Goal: Task Accomplishment & Management: Use online tool/utility

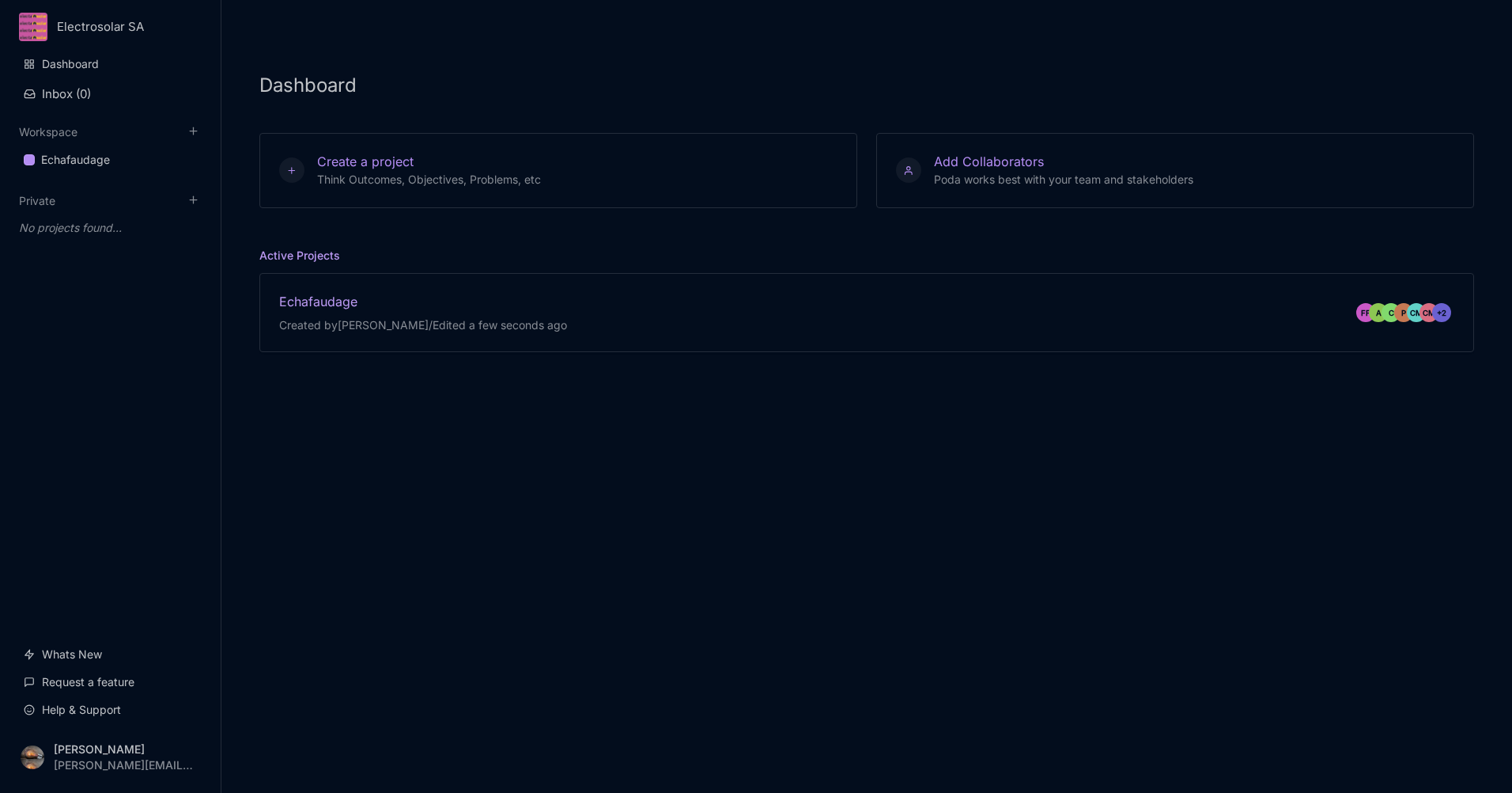
click at [340, 299] on div "Echafaudage" at bounding box center [423, 301] width 288 height 17
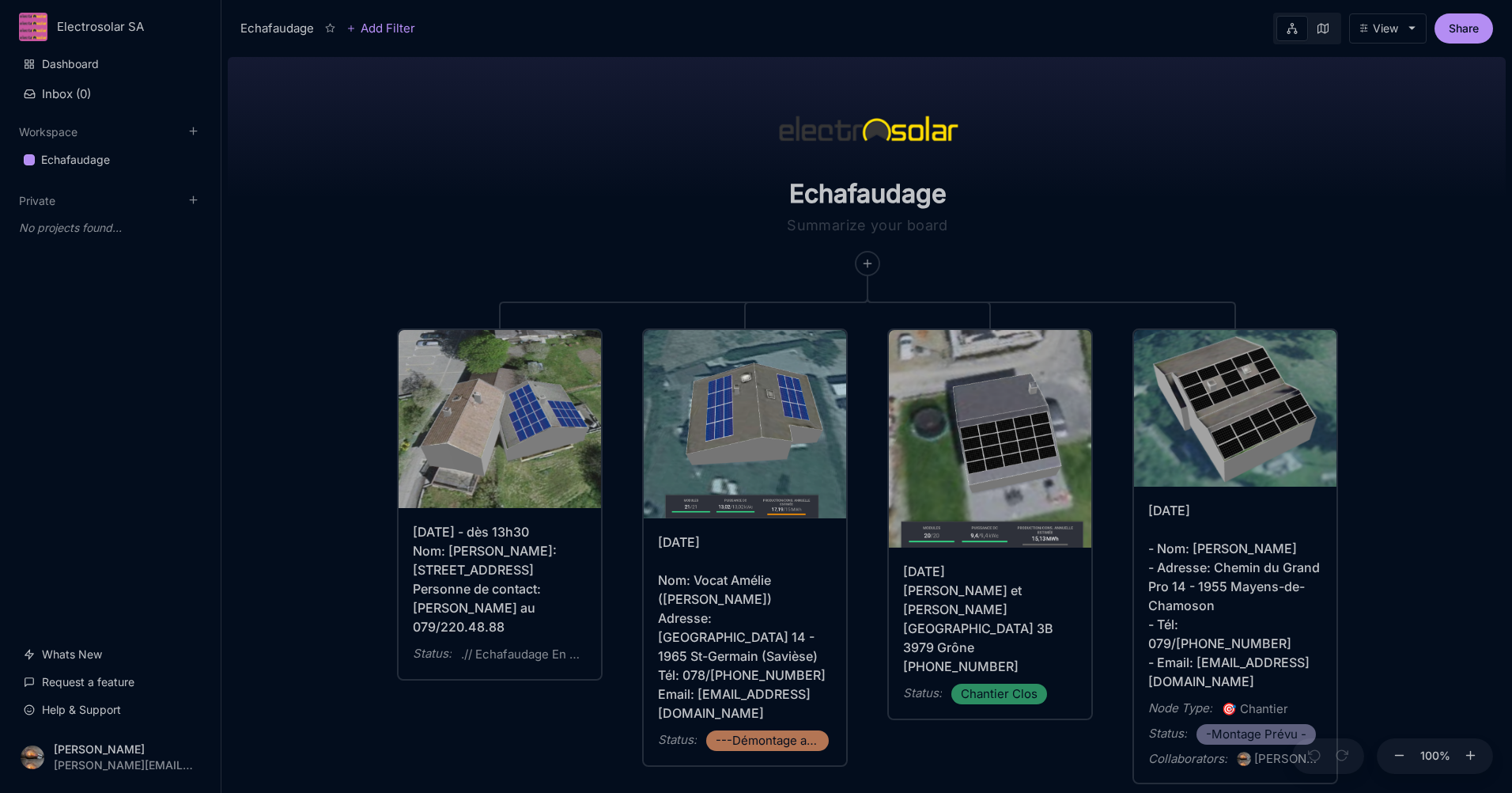
click at [1329, 32] on link at bounding box center [1323, 28] width 30 height 25
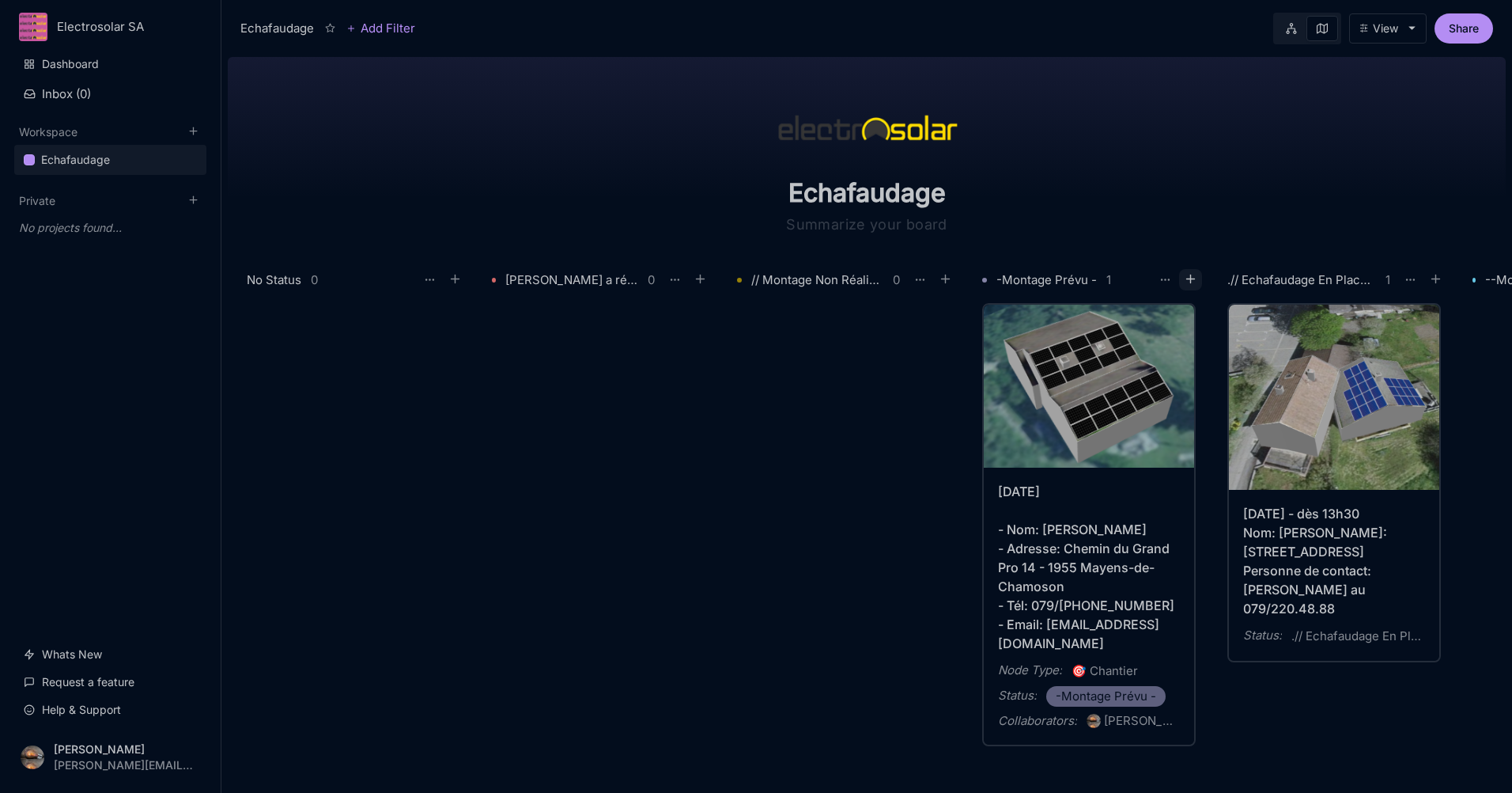
click at [1189, 274] on icon at bounding box center [1190, 278] width 14 height 14
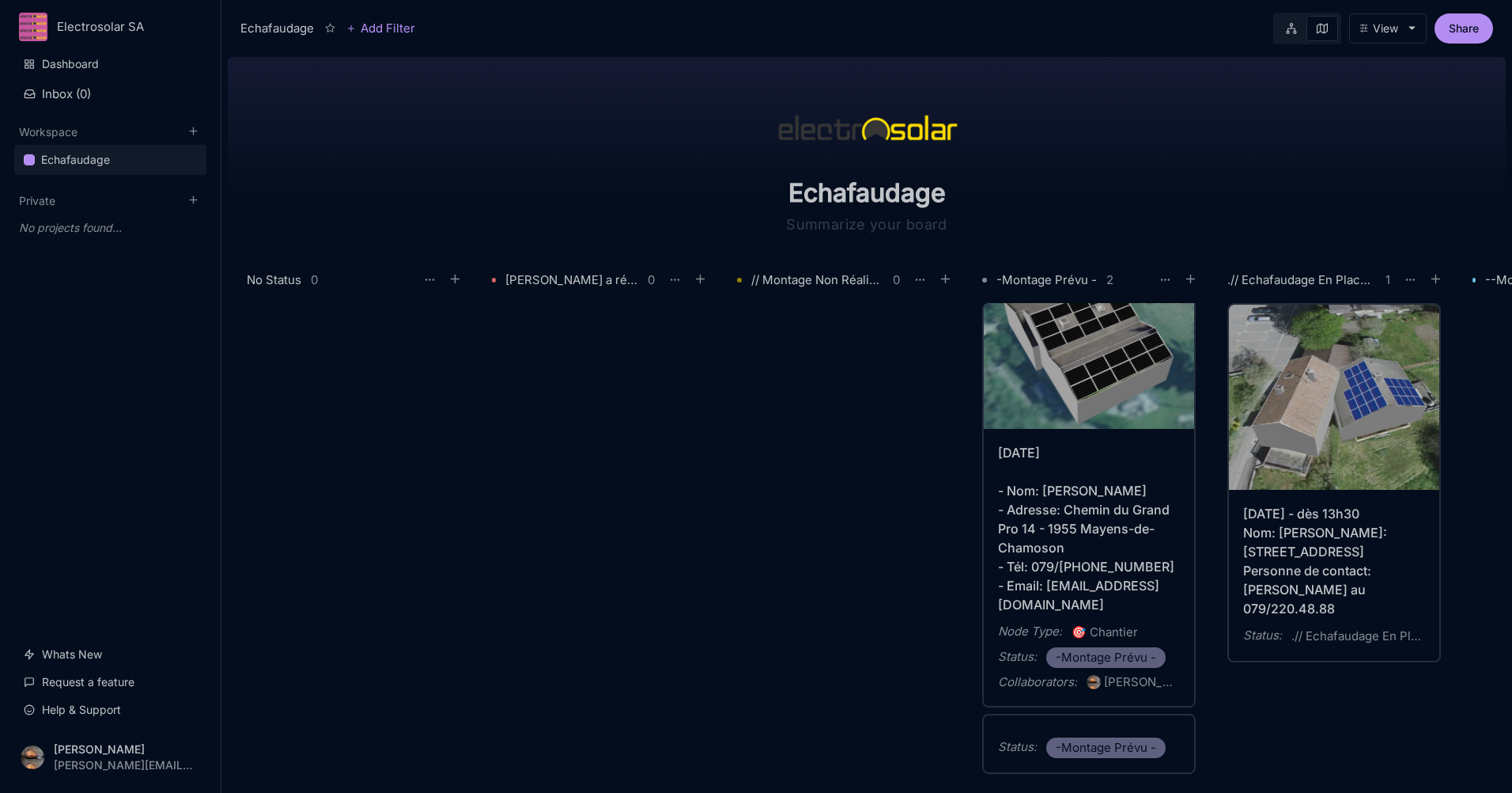
scroll to position [40, 0]
click at [1031, 729] on div "Status : -Montage Prévu -" at bounding box center [1089, 743] width 211 height 57
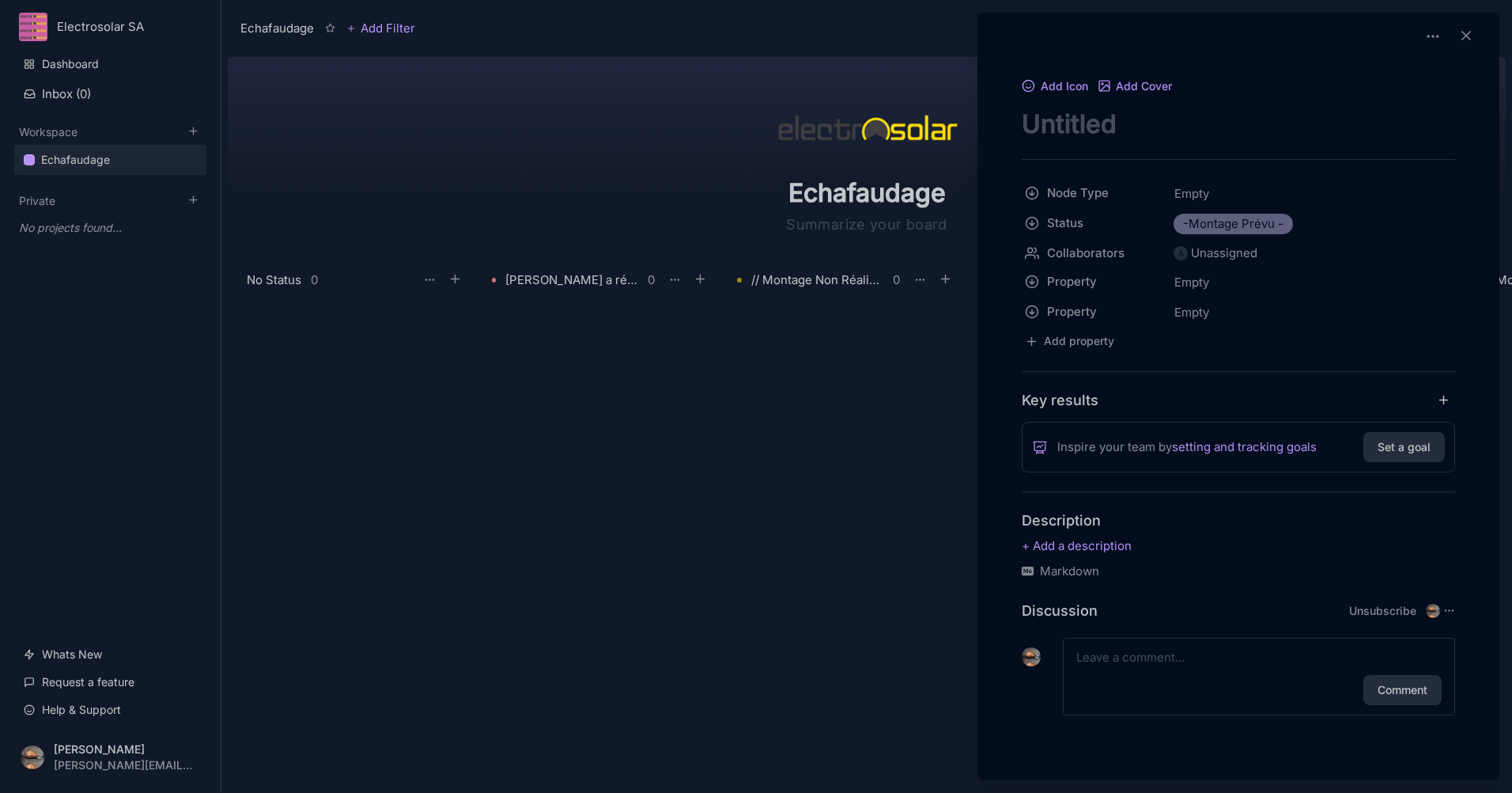
click at [1070, 124] on textarea "node title" at bounding box center [1237, 123] width 433 height 32
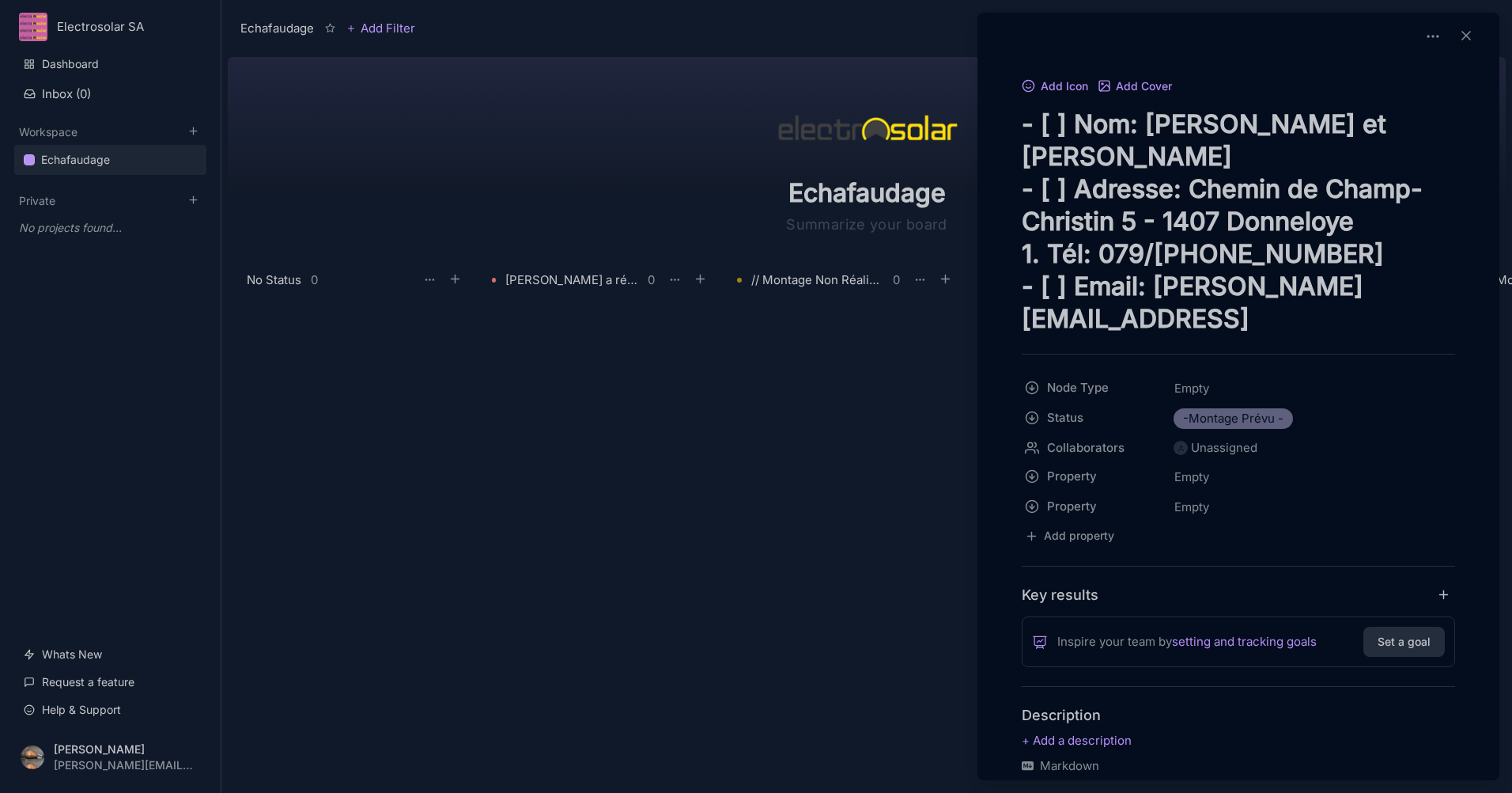
click at [1070, 120] on textarea "- [ ] Nom: [PERSON_NAME] et [PERSON_NAME] - [ ] Adresse: Chemin de Champ-Christ…" at bounding box center [1237, 220] width 433 height 227
click at [1075, 153] on textarea "- Nom: [PERSON_NAME] et [PERSON_NAME] - [ ] Adresse: Chemin de Champ-Christin 5…" at bounding box center [1237, 220] width 433 height 227
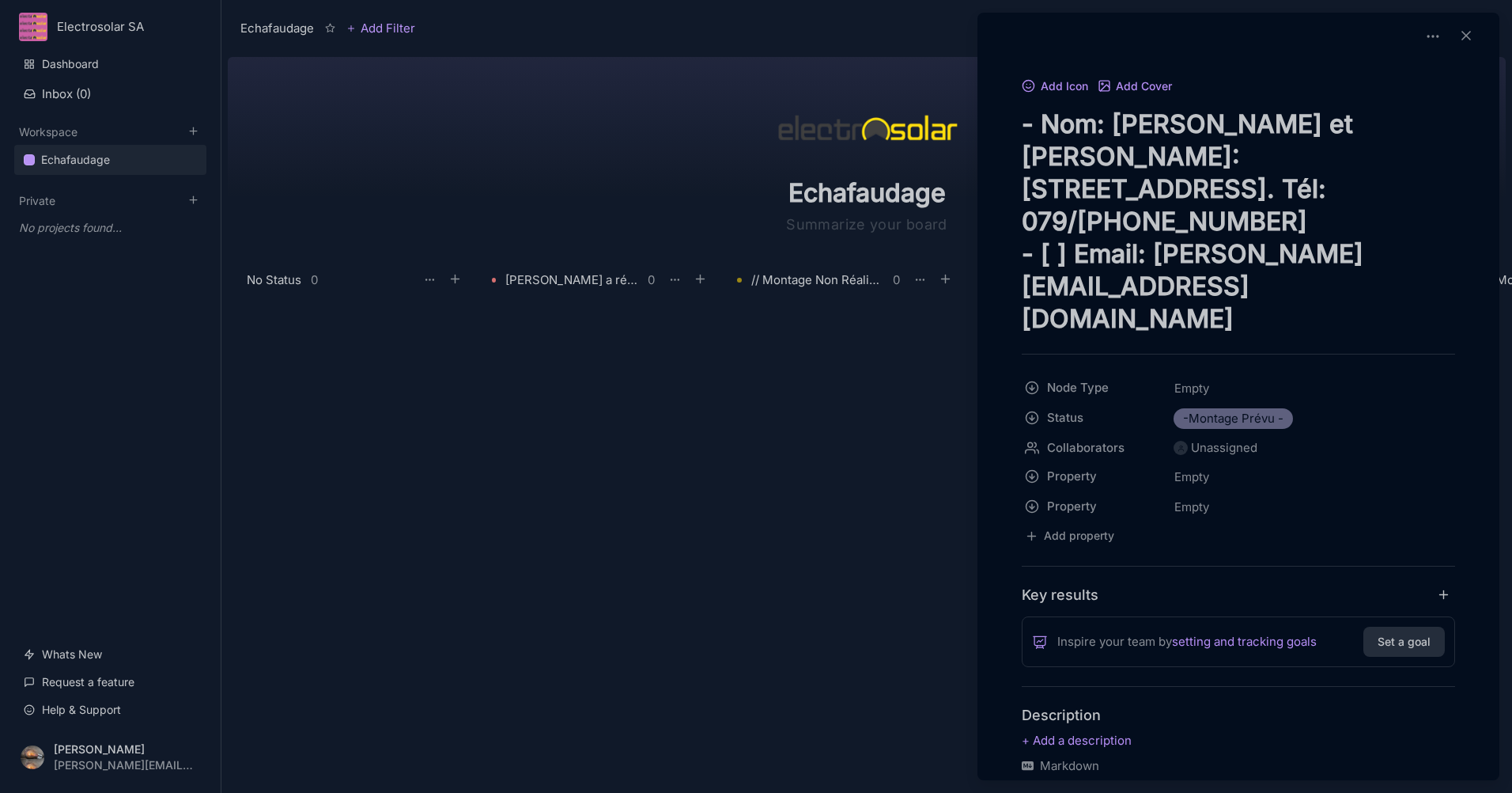
click at [1069, 247] on textarea "- Nom: [PERSON_NAME] et [PERSON_NAME]: [STREET_ADDRESS]. Tél: 079/[PHONE_NUMBER…" at bounding box center [1237, 220] width 433 height 227
click at [1022, 121] on textarea "- Nom: [PERSON_NAME] et [PERSON_NAME]: [STREET_ADDRESS]. Tél: 079/[PHONE_NUMBER…" at bounding box center [1237, 220] width 433 height 227
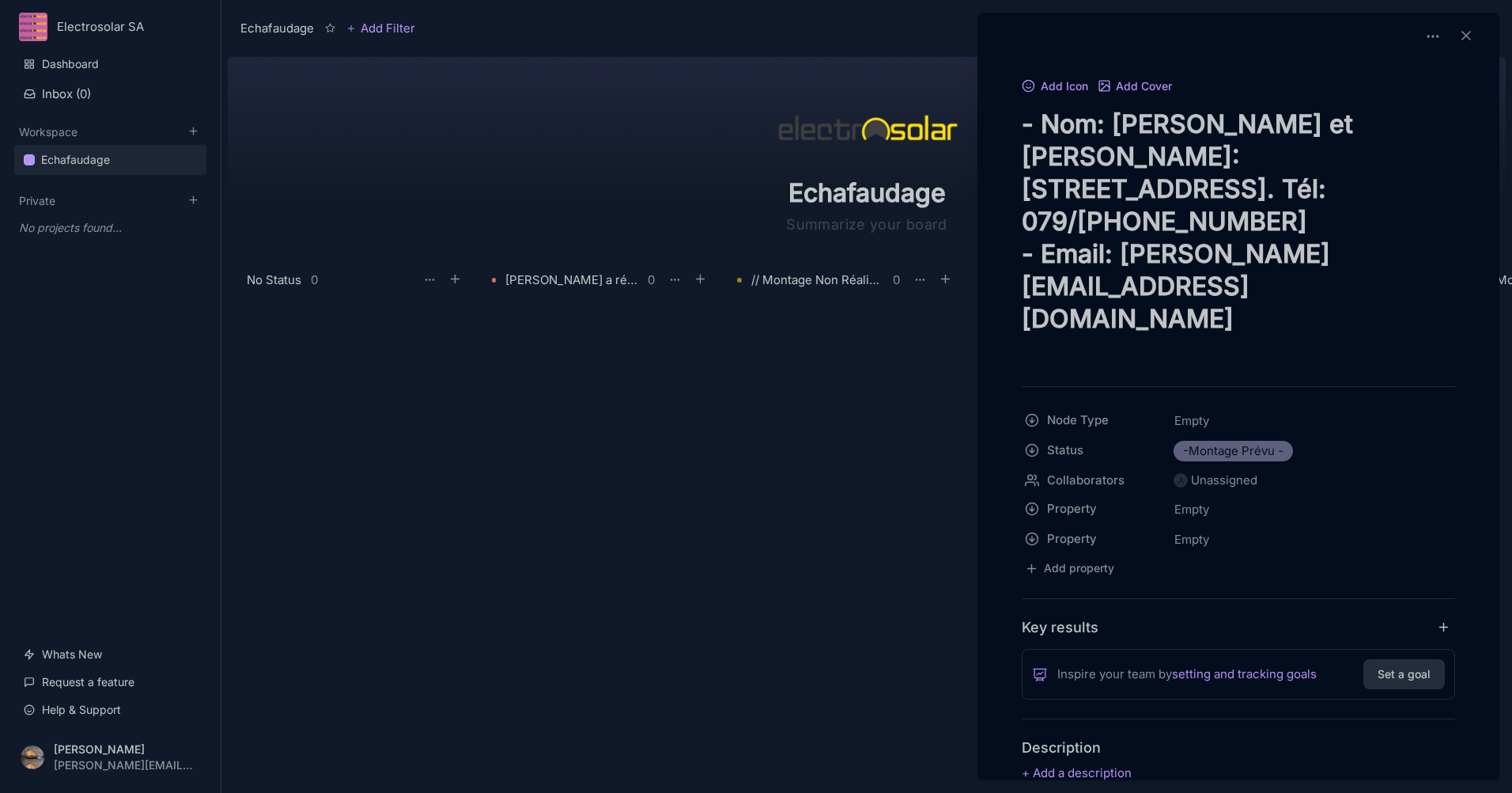
click at [1035, 122] on textarea "- Nom: [PERSON_NAME] et [PERSON_NAME]: [STREET_ADDRESS]. Tél: 079/[PHONE_NUMBER…" at bounding box center [1237, 237] width 433 height 260
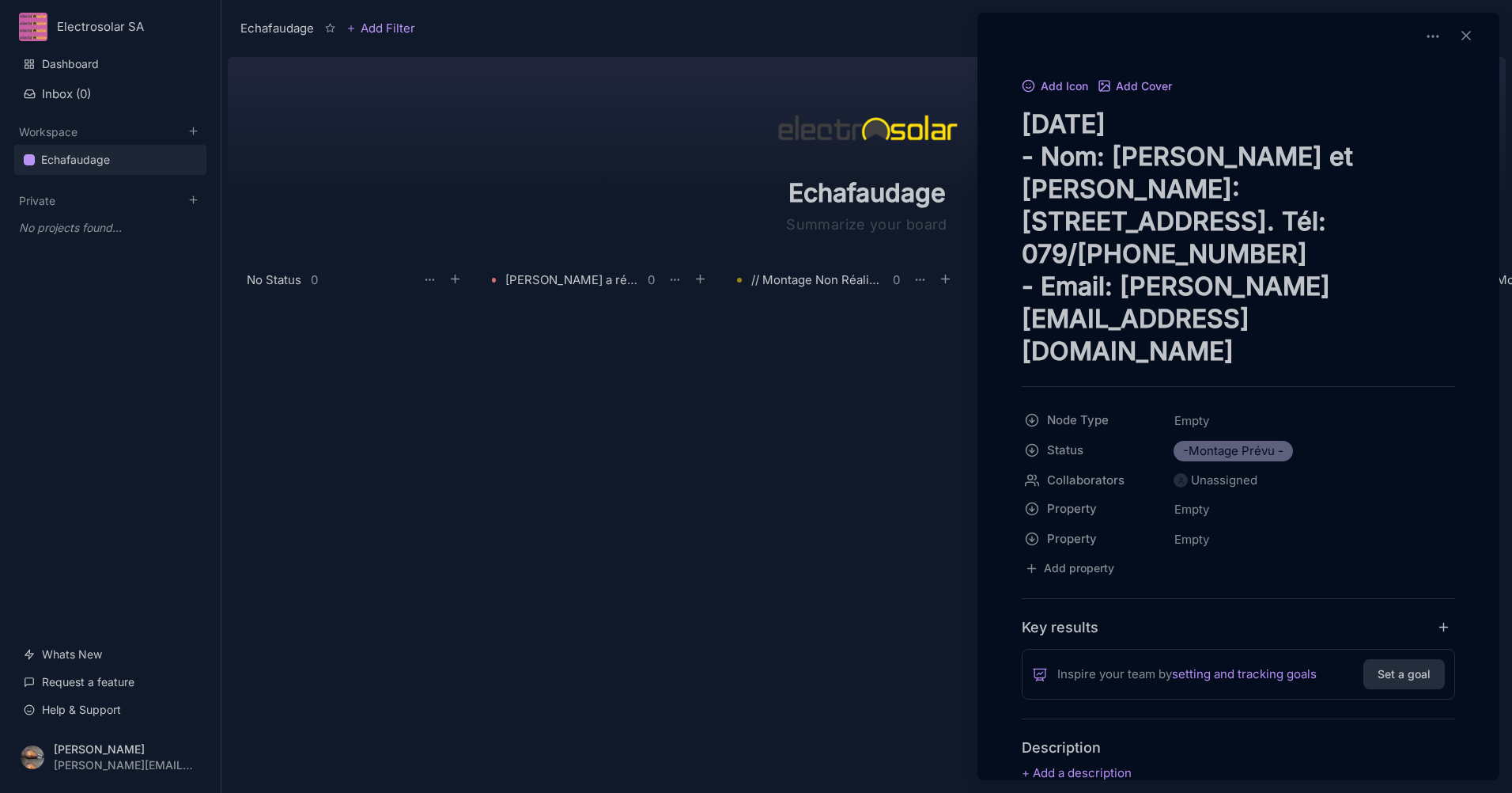
type textarea "[DATE] - Nom: [PERSON_NAME] et [PERSON_NAME]: [STREET_ADDRESS]. Tél: 079/[PHONE…"
click at [1144, 84] on button "Add Cover" at bounding box center [1135, 87] width 75 height 14
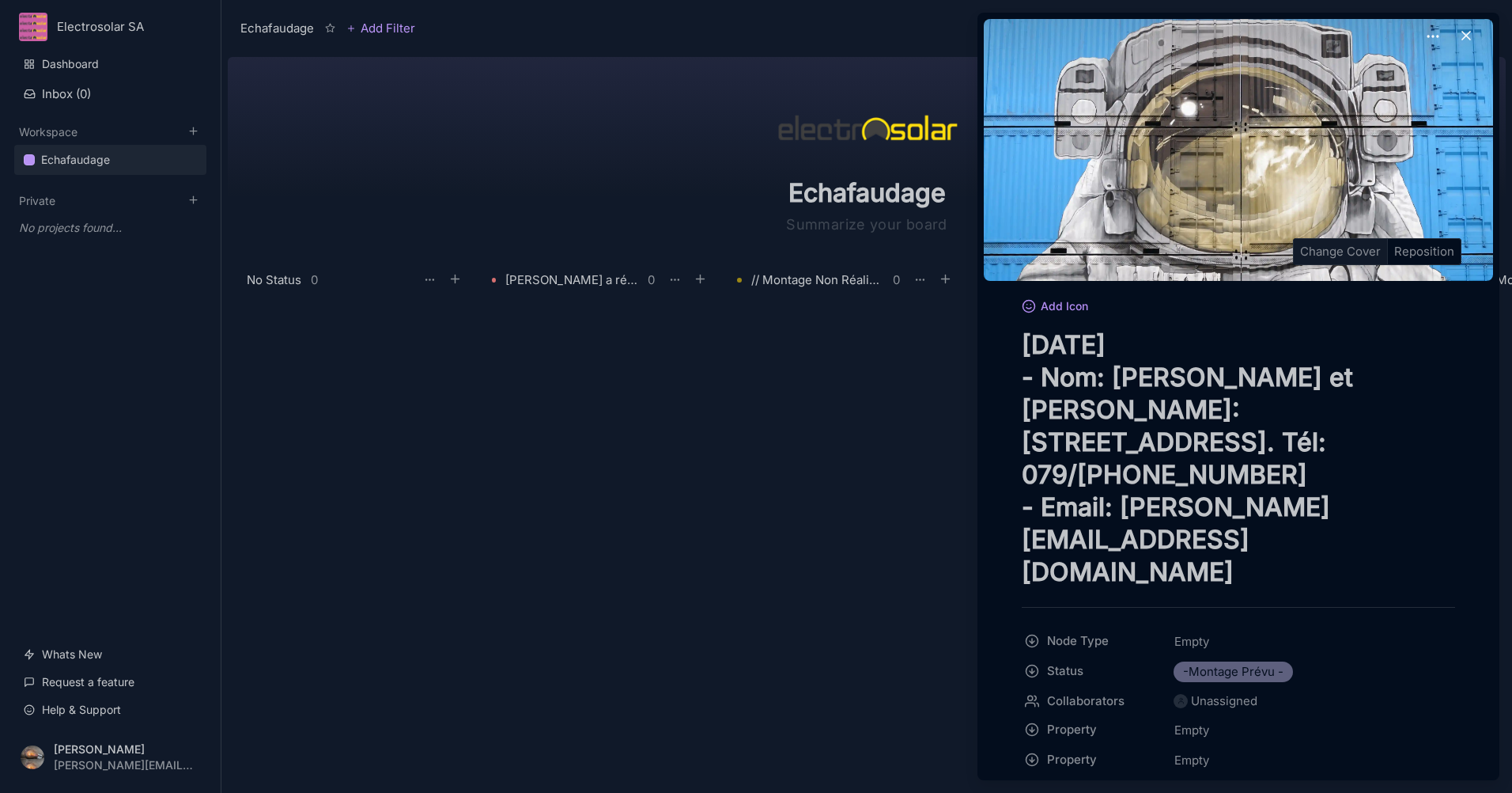
click at [1344, 248] on div "Change Cover" at bounding box center [1340, 251] width 93 height 25
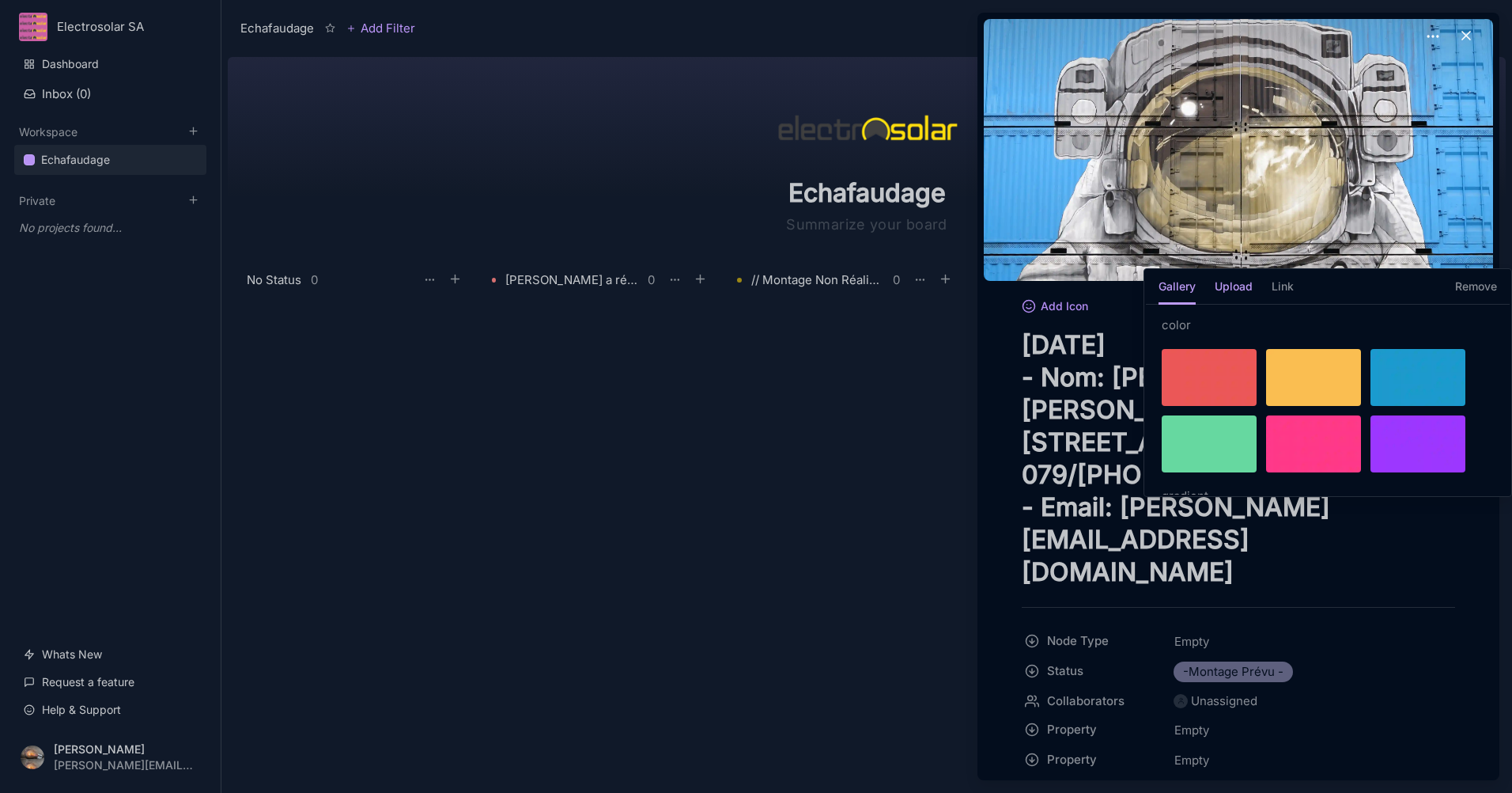
click at [1247, 281] on h5 "Upload" at bounding box center [1234, 291] width 38 height 27
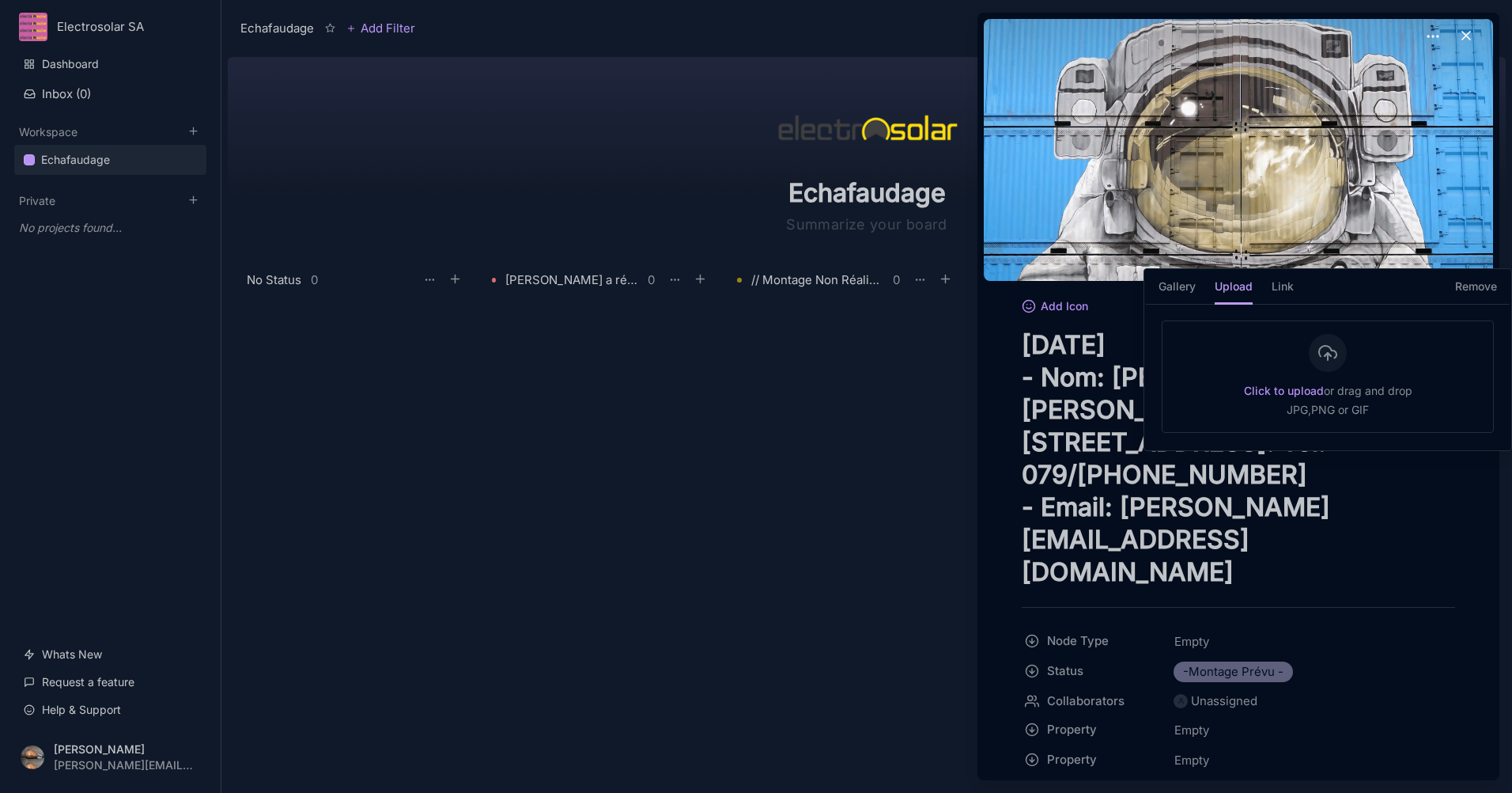
click at [1276, 374] on div "Click to upload or drag and drop JPG,PNG or GIF" at bounding box center [1327, 376] width 332 height 112
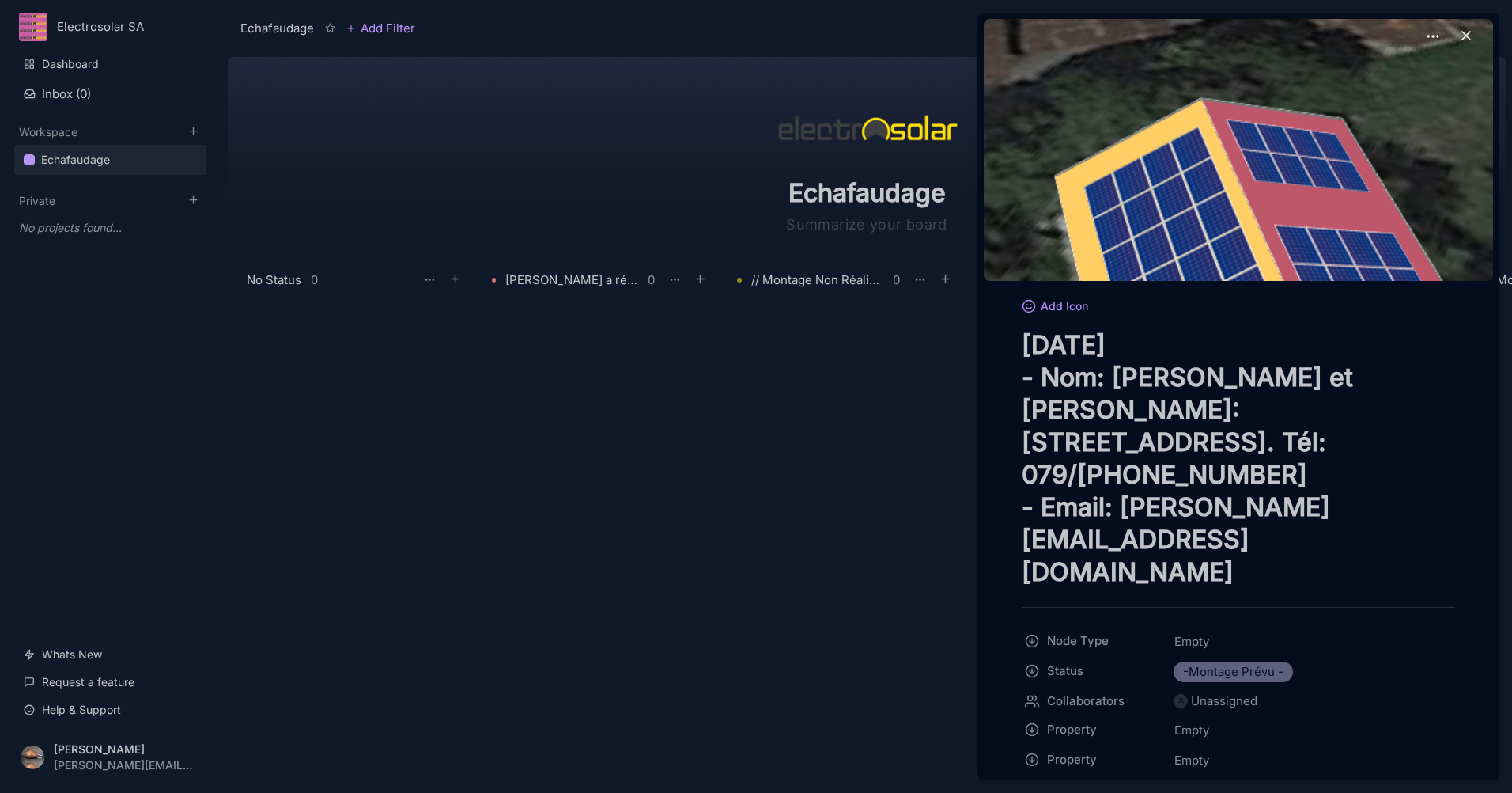
click at [1462, 38] on line at bounding box center [1466, 36] width 8 height 8
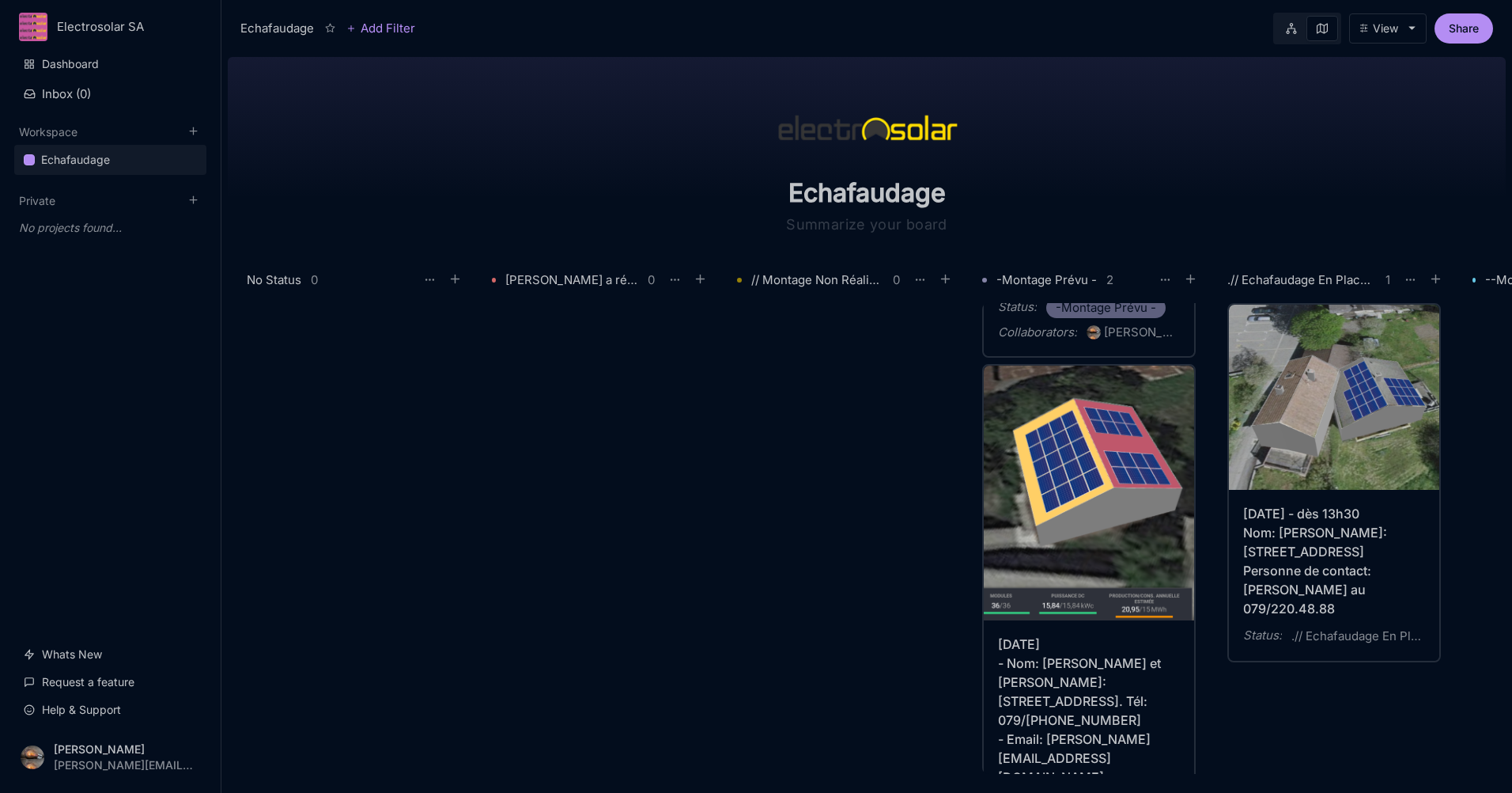
scroll to position [458, 0]
